Goal: Transaction & Acquisition: Purchase product/service

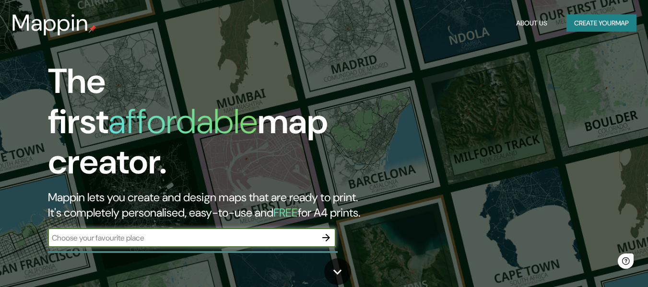
click at [177, 233] on input "text" at bounding box center [182, 238] width 268 height 11
type input "trujillo"
click at [325, 232] on icon "button" at bounding box center [326, 238] width 12 height 12
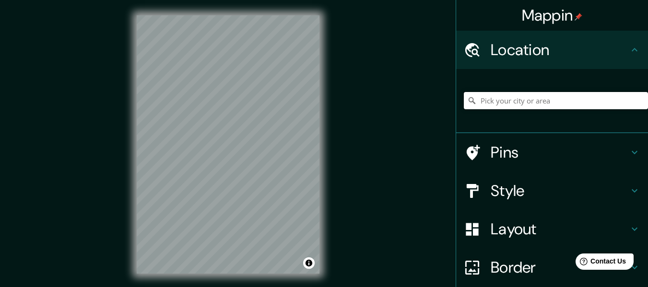
click at [497, 102] on input "Pick your city or area" at bounding box center [556, 100] width 184 height 17
click at [477, 100] on input "[GEOGRAPHIC_DATA]" at bounding box center [556, 100] width 184 height 17
click at [490, 103] on input "[GEOGRAPHIC_DATA], [GEOGRAPHIC_DATA], [GEOGRAPHIC_DATA]" at bounding box center [556, 100] width 184 height 17
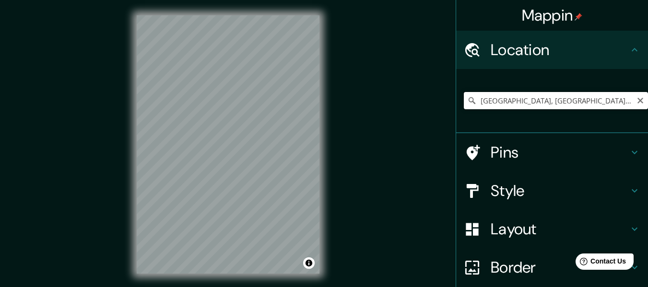
click at [490, 104] on input "[GEOGRAPHIC_DATA], [GEOGRAPHIC_DATA], [GEOGRAPHIC_DATA]" at bounding box center [556, 100] width 184 height 17
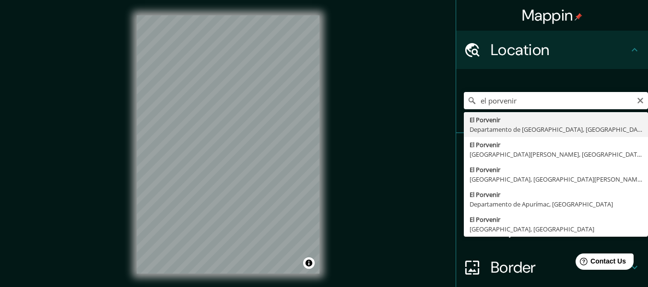
type input "El Porvenir, Departamento de [GEOGRAPHIC_DATA], [GEOGRAPHIC_DATA]"
